Goal: Task Accomplishment & Management: Complete application form

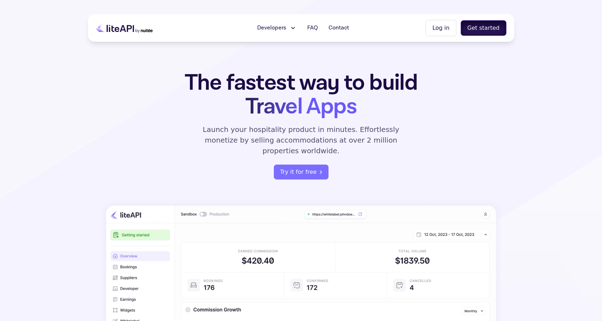
click at [490, 29] on button "Get started" at bounding box center [484, 28] width 46 height 16
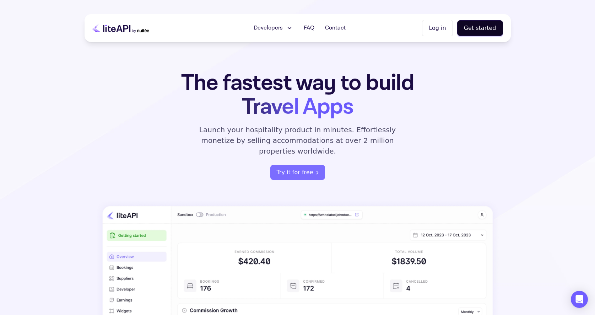
click at [439, 27] on button "Log in" at bounding box center [437, 28] width 31 height 16
